Goal: Task Accomplishment & Management: Use online tool/utility

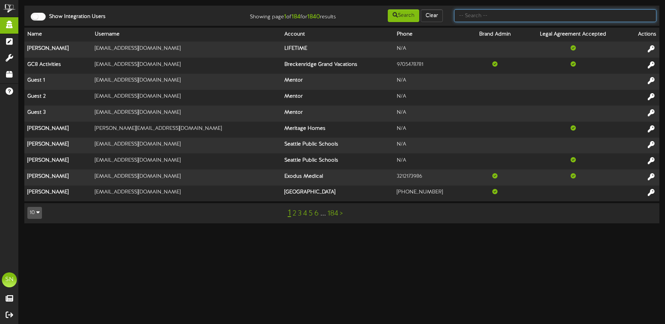
click at [470, 16] on input "text" at bounding box center [555, 15] width 202 height 13
click at [487, 14] on input "text" at bounding box center [555, 15] width 202 height 13
type input "kents"
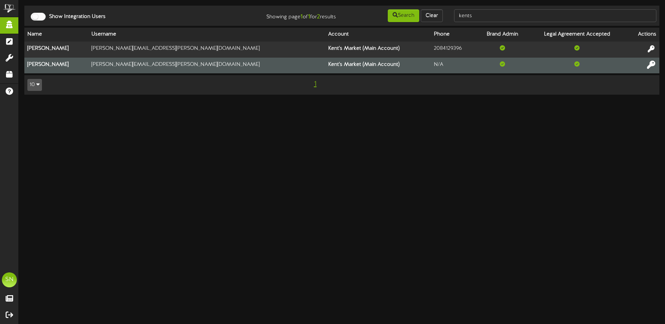
click at [649, 64] on icon at bounding box center [651, 64] width 8 height 8
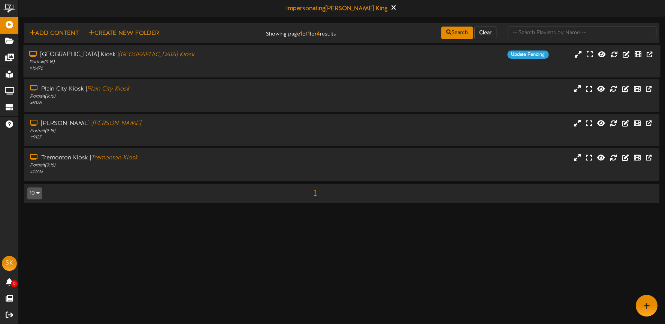
drag, startPoint x: 257, startPoint y: 60, endPoint x: 257, endPoint y: 70, distance: 10.5
click at [257, 60] on div "Portrait ( 9:16 )" at bounding box center [156, 62] width 254 height 6
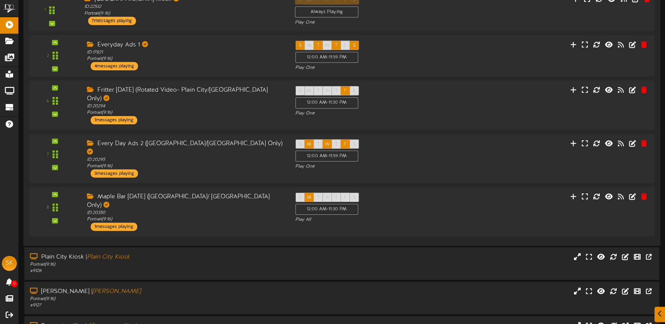
scroll to position [155, 0]
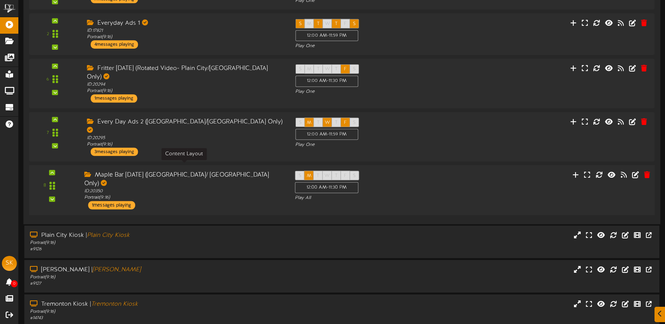
click at [220, 188] on div "ID: 20350 Portrait ( 9:16 )" at bounding box center [183, 194] width 199 height 13
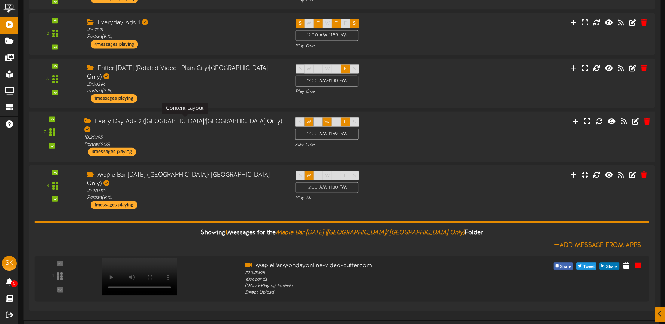
click at [230, 135] on div "ID: 20295 Portrait ( 9:16 )" at bounding box center [183, 141] width 199 height 13
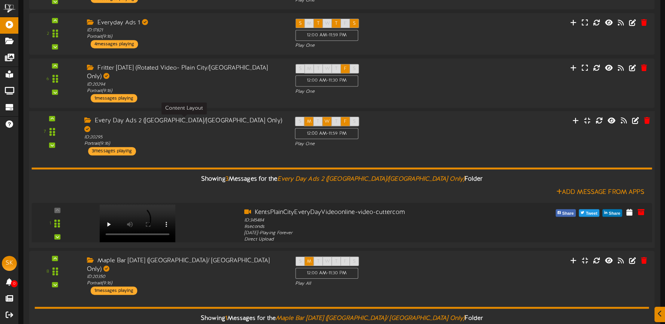
scroll to position [155, 0]
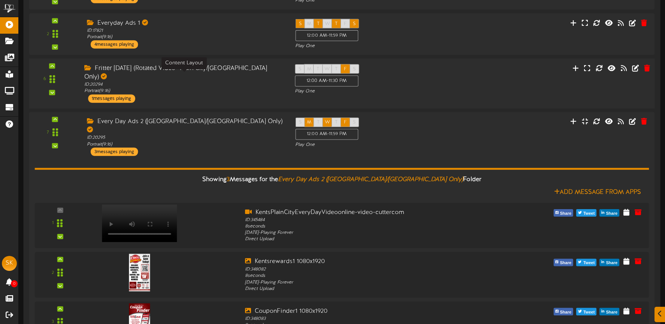
drag, startPoint x: 212, startPoint y: 84, endPoint x: 216, endPoint y: 94, distance: 10.8
click at [212, 84] on div "ID: 20294 Portrait ( 9:16 )" at bounding box center [183, 88] width 199 height 13
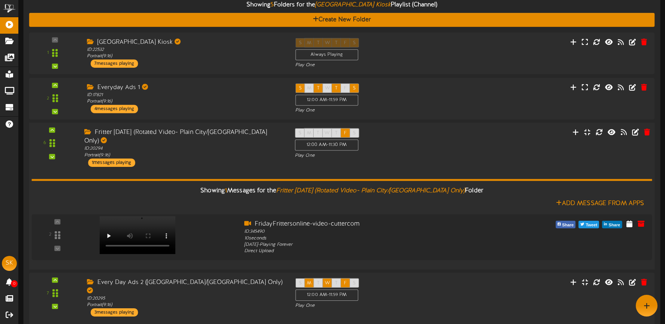
scroll to position [89, 0]
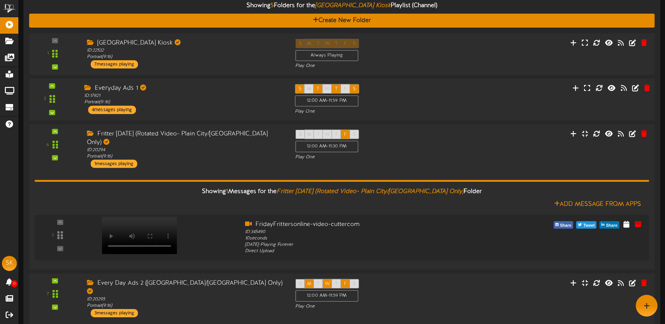
click at [203, 104] on div "ID: 17821 Portrait ( 9:16 )" at bounding box center [183, 99] width 199 height 13
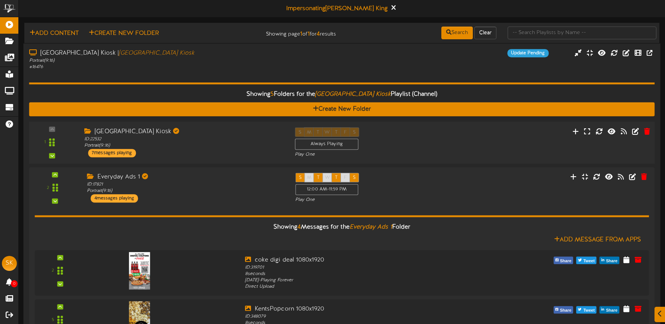
scroll to position [10, 0]
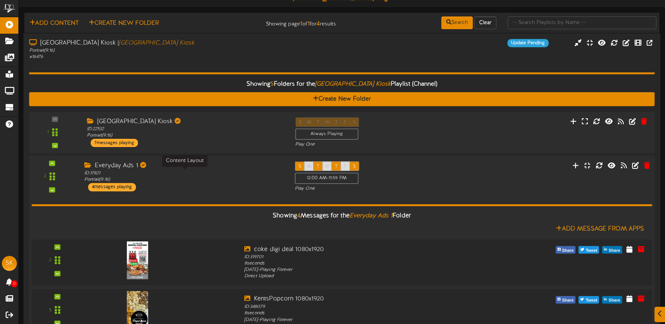
drag, startPoint x: 219, startPoint y: 170, endPoint x: 218, endPoint y: 164, distance: 5.8
click at [219, 170] on div "Everyday Ads 1 ID: 17821 Portrait ( 9:16 ) 4 messages playing" at bounding box center [184, 176] width 210 height 30
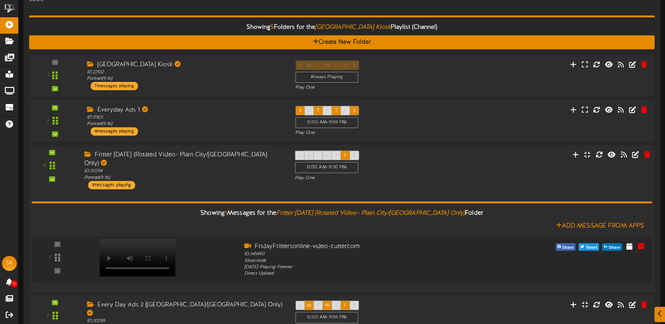
drag, startPoint x: 225, startPoint y: 180, endPoint x: 226, endPoint y: 175, distance: 5.4
click at [225, 180] on div "Fritter [DATE] (Rotated Video- Plain City/[GEOGRAPHIC_DATA] Only) ID: 20294 Por…" at bounding box center [184, 170] width 210 height 39
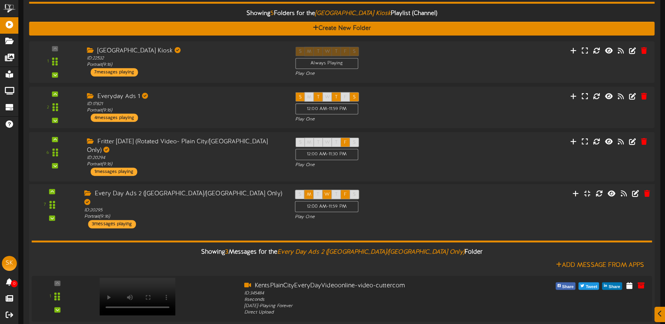
click at [244, 208] on div "Every Day Ads 2 ([GEOGRAPHIC_DATA]/[GEOGRAPHIC_DATA] Only) ID: 20295 Portrait (…" at bounding box center [184, 209] width 210 height 39
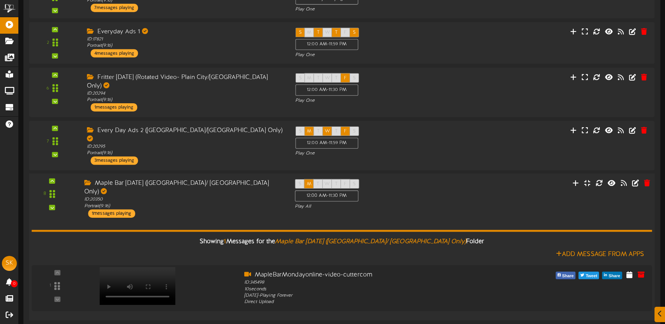
scroll to position [155, 0]
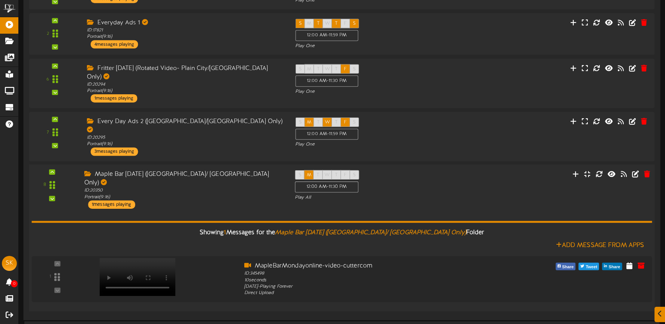
click at [240, 209] on div "Showing 1 Messages for the Maple Bar [DATE] (Plain City/ [GEOGRAPHIC_DATA] Only…" at bounding box center [341, 257] width 620 height 97
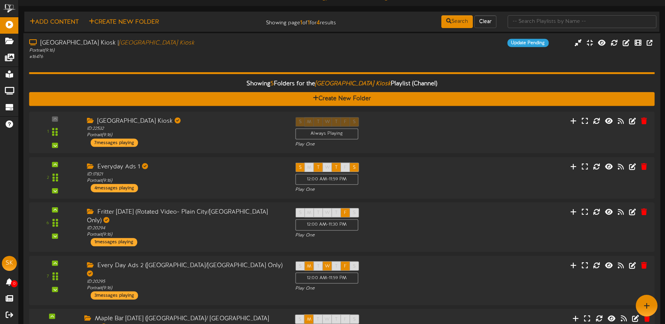
scroll to position [0, 0]
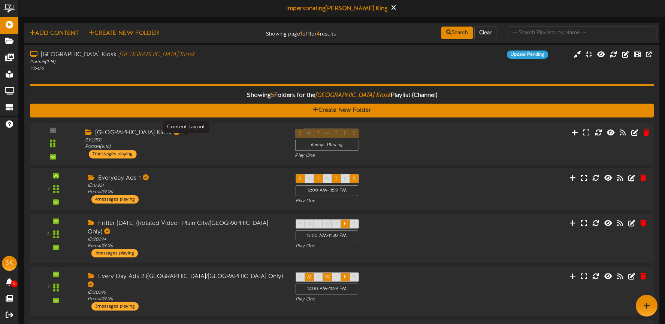
click at [201, 142] on div "ID: 22532 Portrait ( 9:16 )" at bounding box center [184, 143] width 198 height 13
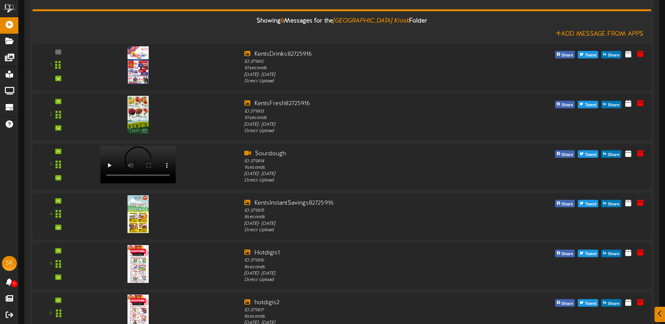
scroll to position [164, 0]
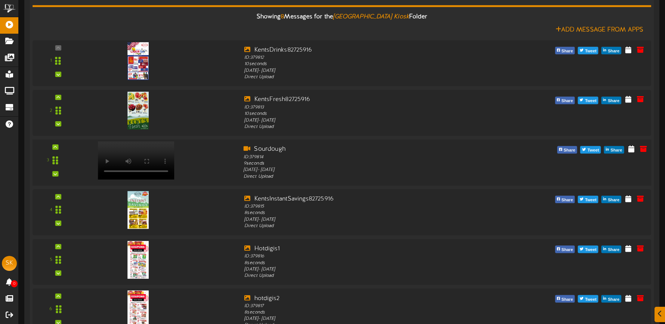
click at [134, 147] on video at bounding box center [136, 160] width 76 height 38
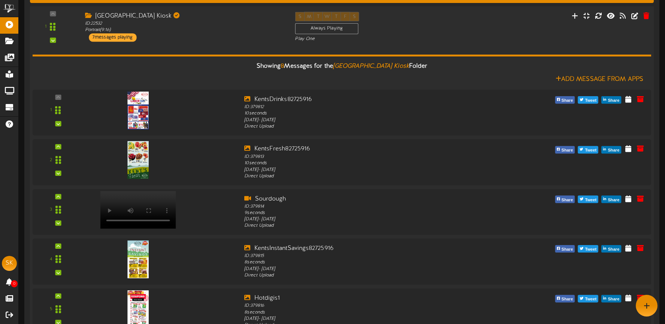
click at [185, 50] on div "Showing 8 Messages for the Brigham City Kiosk Folder Add Message From Apps 1" at bounding box center [342, 264] width 618 height 445
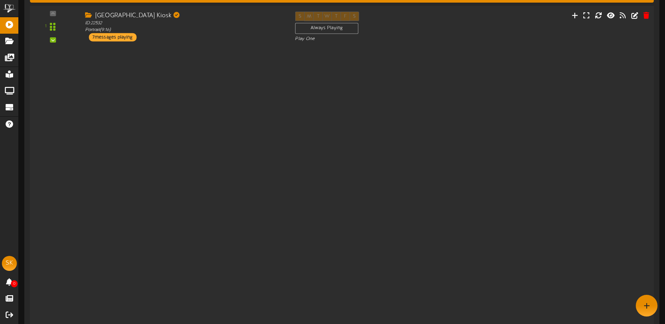
scroll to position [115, 0]
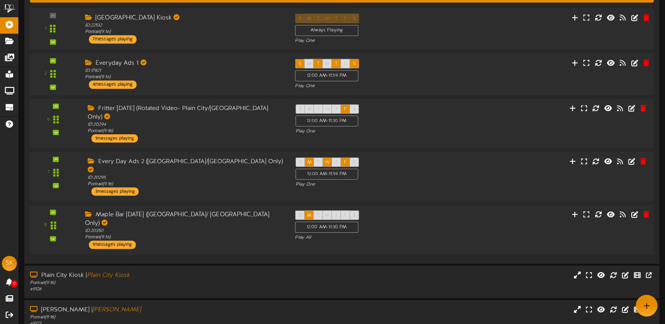
click at [182, 87] on div "Everyday Ads 1 ID: 17821 Portrait ( 9:16 ) 4 messages playing" at bounding box center [184, 74] width 210 height 30
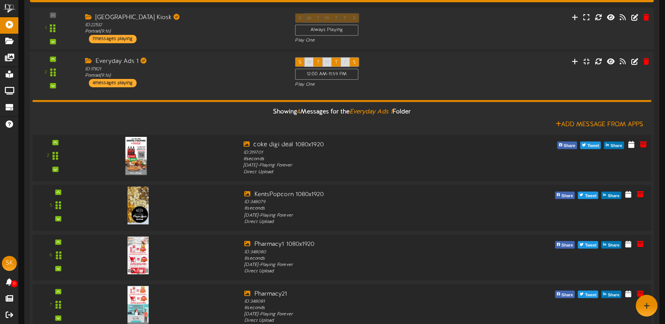
scroll to position [115, 0]
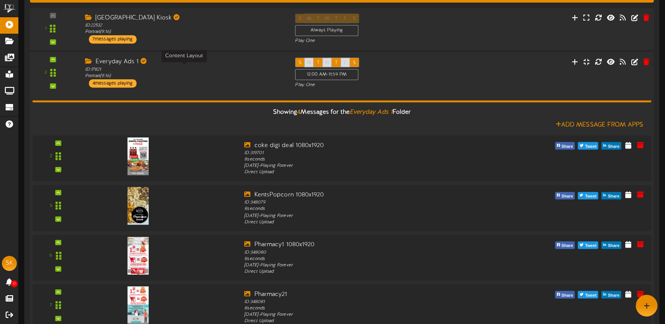
click at [172, 77] on div "ID: 17821 Portrait ( 9:16 )" at bounding box center [184, 72] width 198 height 13
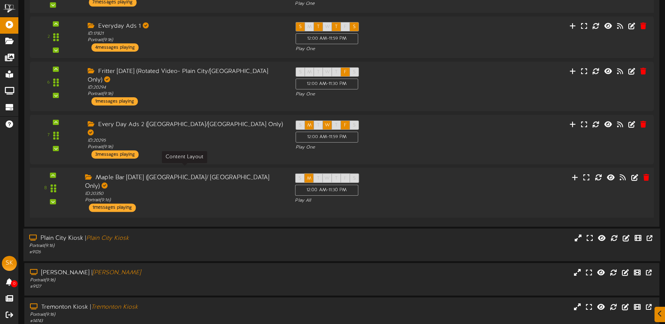
scroll to position [165, 0]
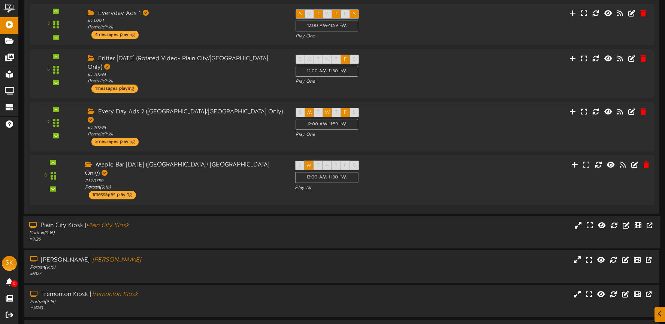
click at [191, 230] on div "Portrait ( 9:16 )" at bounding box center [156, 233] width 254 height 6
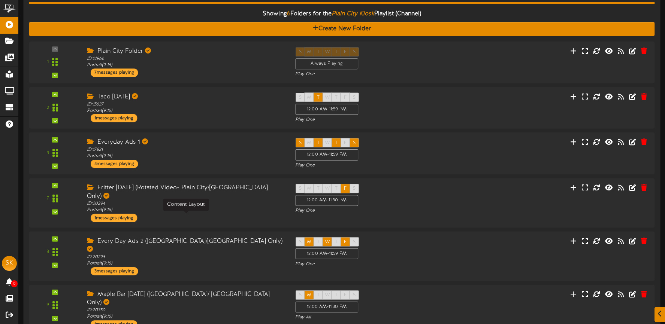
scroll to position [425, 0]
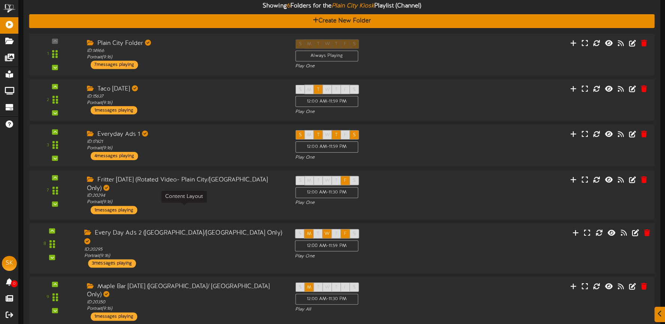
drag, startPoint x: 192, startPoint y: 209, endPoint x: 199, endPoint y: 218, distance: 11.5
click at [192, 246] on div "ID: 20295 Portrait ( 9:16 )" at bounding box center [183, 252] width 199 height 13
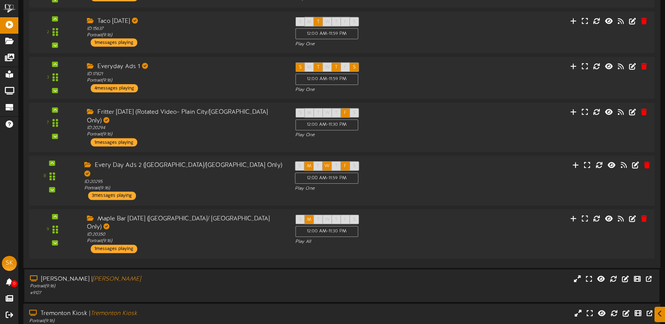
scroll to position [497, 0]
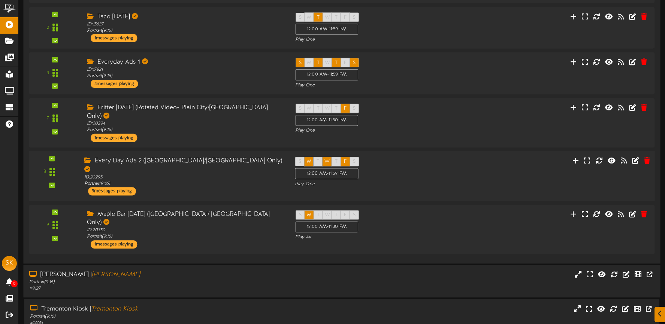
click at [208, 279] on div "Portrait ( 9:16 )" at bounding box center [156, 282] width 254 height 6
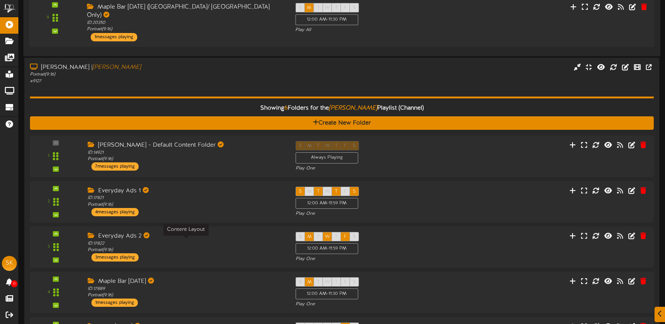
scroll to position [718, 0]
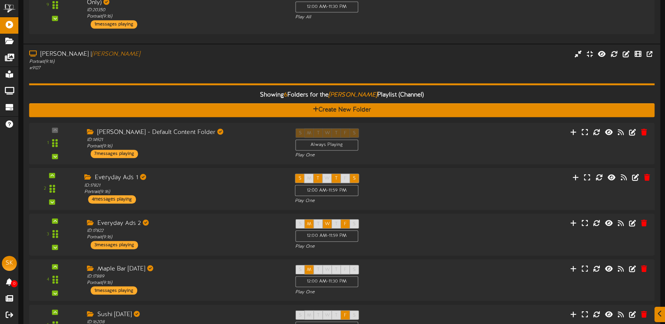
click at [179, 174] on div "Everyday Ads 1 ID: 17821 Portrait ( 9:16 ) 4 messages playing" at bounding box center [184, 189] width 210 height 30
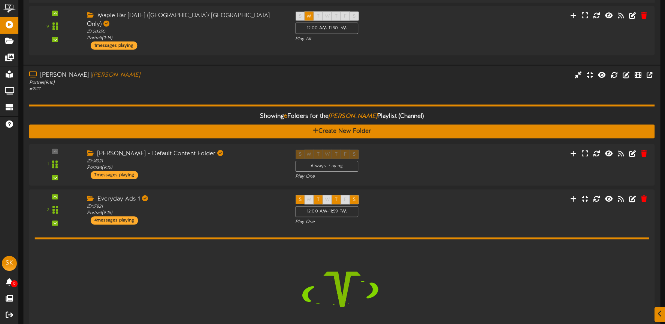
scroll to position [1204, 0]
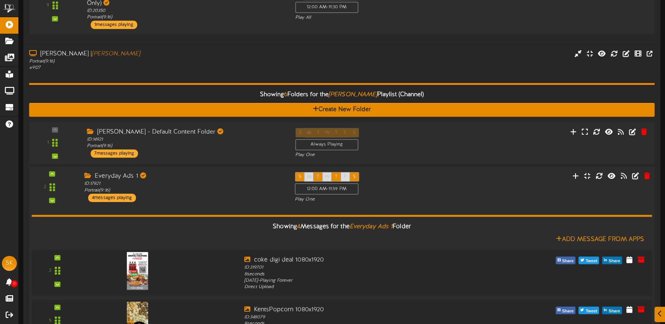
click at [183, 172] on div "Everyday Ads 1 ID: 17821 Portrait ( 9:16 ) 4 messages playing" at bounding box center [184, 187] width 210 height 30
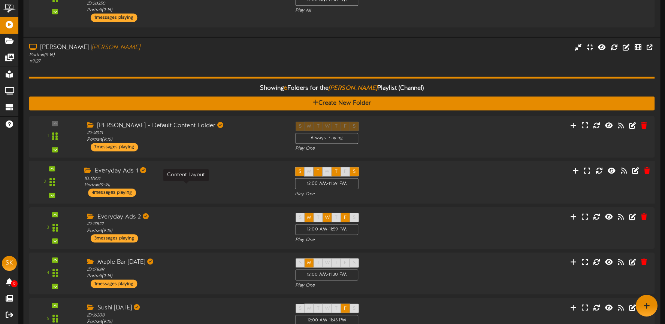
scroll to position [718, 0]
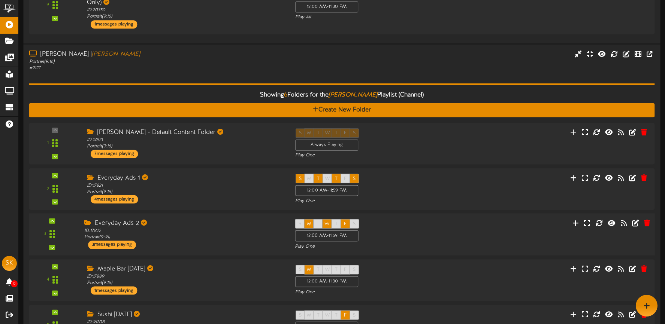
click at [185, 219] on div "Everyday Ads 2 ID: 17822 Portrait ( 9:16 ) 3 messages playing" at bounding box center [184, 234] width 210 height 30
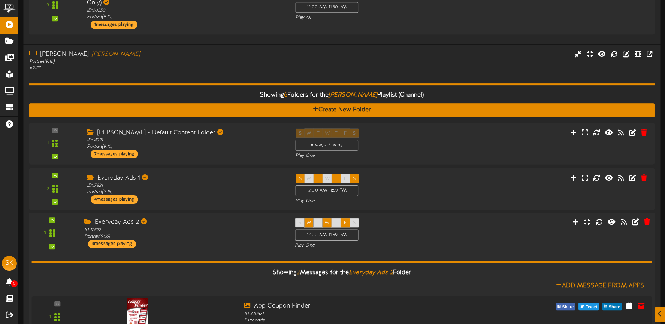
scroll to position [830, 0]
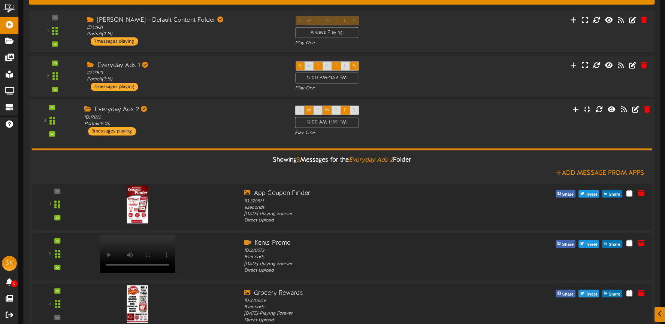
click at [188, 136] on div "Showing 3 Messages for the Everyday Ads 2 Folder Add Message From Apps 1" at bounding box center [341, 234] width 620 height 197
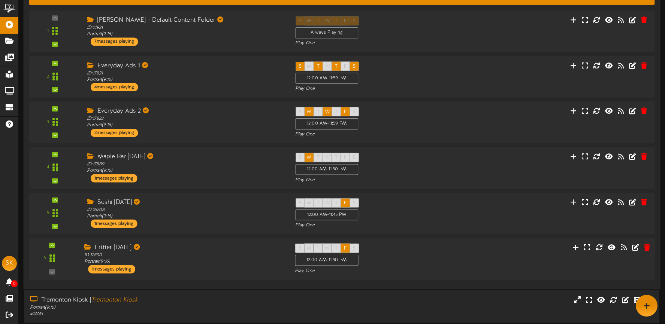
scroll to position [812, 0]
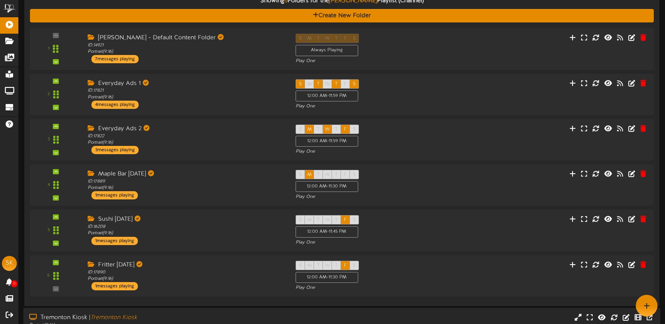
click at [189, 314] on div "Tremonton Kiosk | Tremonton Kiosk" at bounding box center [156, 318] width 254 height 9
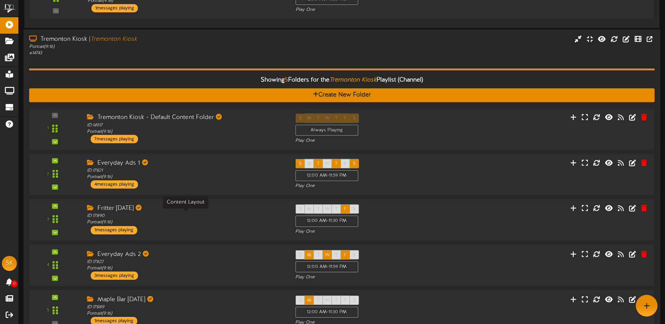
scroll to position [987, 0]
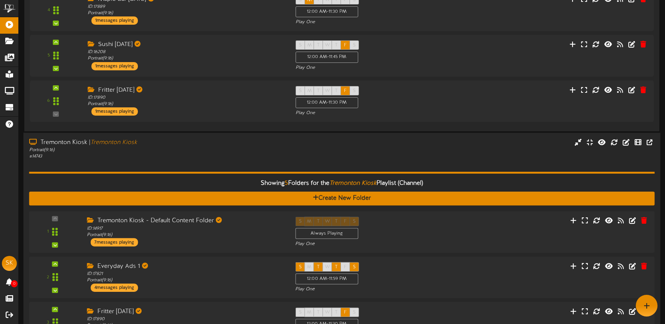
drag, startPoint x: 197, startPoint y: 89, endPoint x: 229, endPoint y: 148, distance: 67.3
click at [198, 133] on div "Tremonton Kiosk | Tremonton Kiosk Portrait ( 9:16 ) # 14743" at bounding box center [341, 289] width 637 height 312
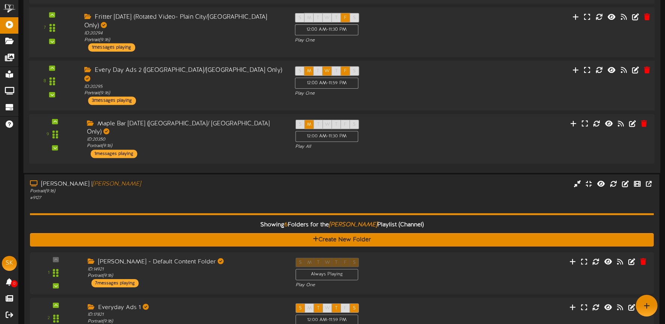
click at [194, 116] on div "9 ID: 20350" at bounding box center [341, 138] width 625 height 49
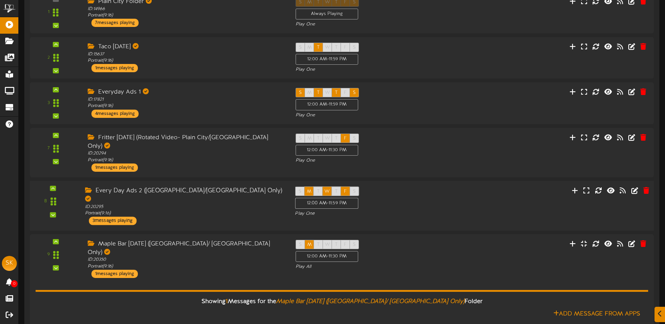
scroll to position [575, 0]
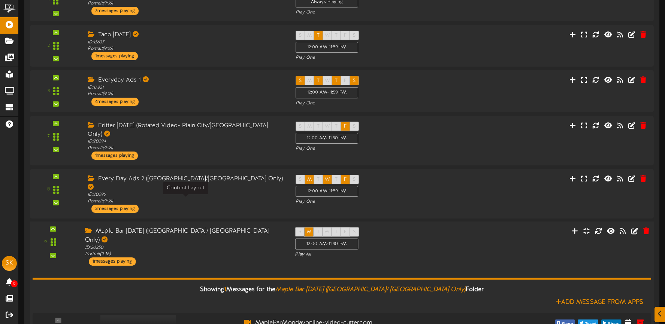
click at [197, 245] on div "ID: 20350 Portrait ( 9:16 )" at bounding box center [184, 251] width 198 height 13
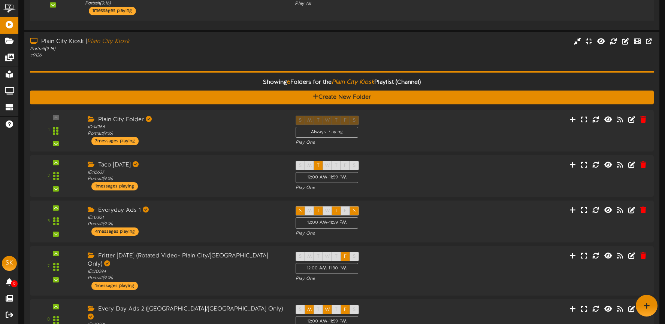
scroll to position [317, 0]
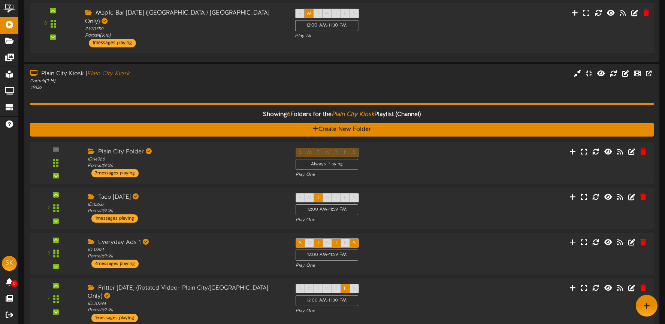
click at [173, 91] on div "Showing 6 Folders for the Plain City Kiosk Playlist (Channel) Create New Folder…" at bounding box center [342, 264] width 624 height 347
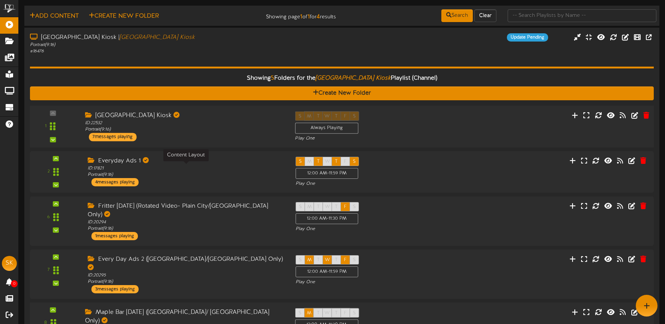
scroll to position [0, 0]
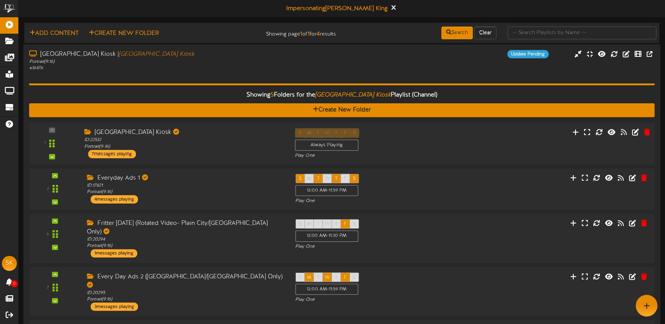
click at [189, 77] on div "Showing 5 Folders for the Brigham City Kiosk Playlist (Channel) Create New Fold…" at bounding box center [341, 223] width 625 height 303
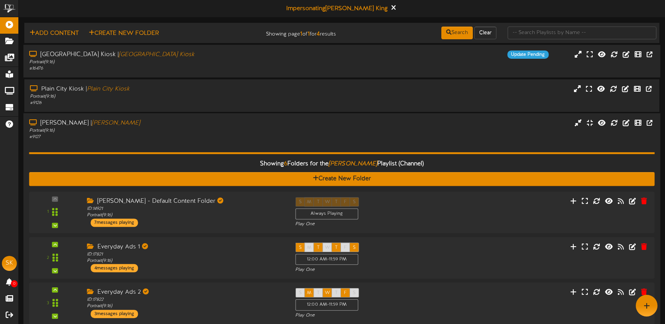
click at [195, 129] on div "Portrait ( 9:16 )" at bounding box center [156, 130] width 254 height 6
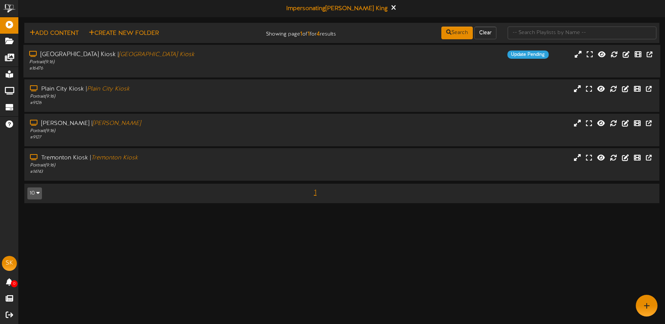
click at [187, 73] on div "[GEOGRAPHIC_DATA] | [GEOGRAPHIC_DATA] Portrait ( 9:16 ) # 16476 Update Pending" at bounding box center [341, 61] width 637 height 33
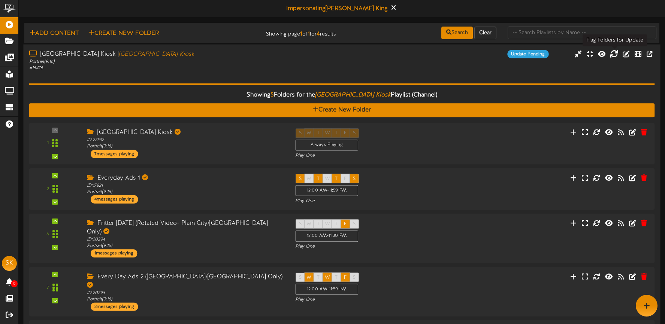
click at [612, 54] on icon at bounding box center [614, 53] width 8 height 8
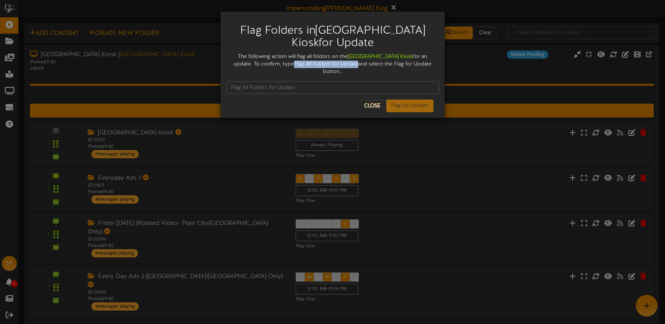
drag, startPoint x: 273, startPoint y: 63, endPoint x: 333, endPoint y: 63, distance: 60.7
click at [333, 63] on div "The following action will flag all foldors on the Brigham City Kiosk for an upd…" at bounding box center [332, 64] width 213 height 22
copy icon "Flag All Folders for Update"
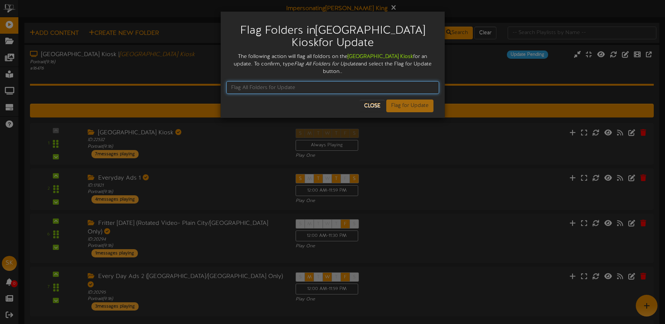
click at [265, 81] on input "text" at bounding box center [332, 87] width 213 height 13
paste input "Flag All Folders for Update"
type input "Flag All Folders for Update"
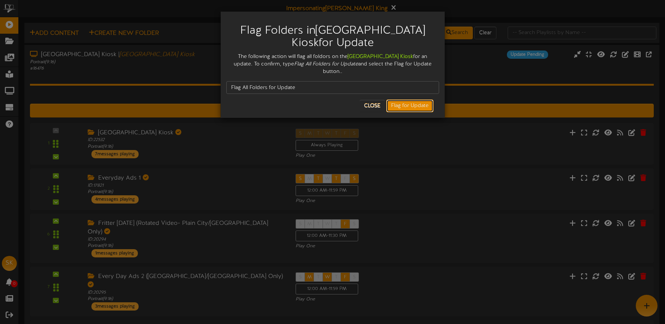
click at [415, 100] on button "Flag for Update" at bounding box center [409, 106] width 47 height 13
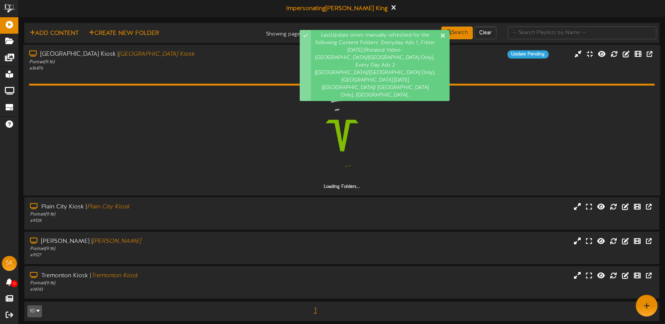
click at [234, 67] on div "# 16476" at bounding box center [156, 68] width 254 height 6
